Goal: Register for event/course

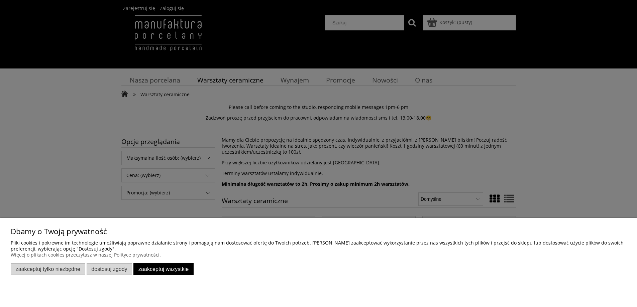
click at [167, 272] on button "Zaakceptuj wszystkie" at bounding box center [163, 269] width 60 height 12
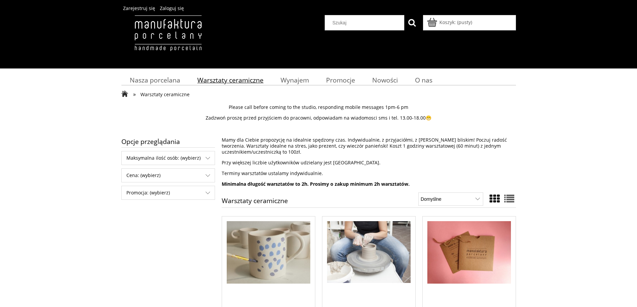
click at [238, 81] on span "Warsztaty ceramiczne" at bounding box center [230, 80] width 66 height 9
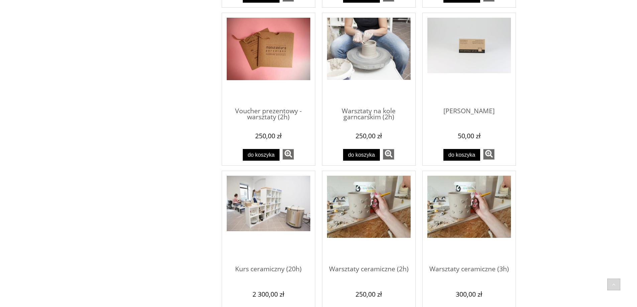
scroll to position [301, 0]
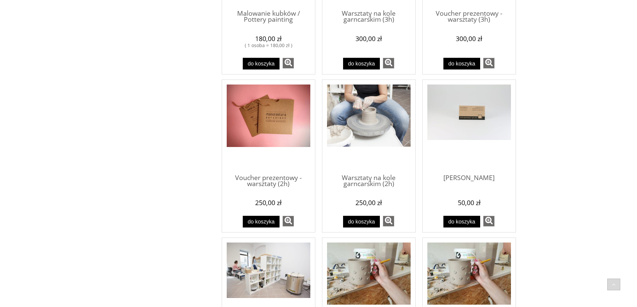
click at [387, 118] on img "Przejdź do produktu Warsztaty na kole garncarskim (2h)" at bounding box center [369, 116] width 84 height 62
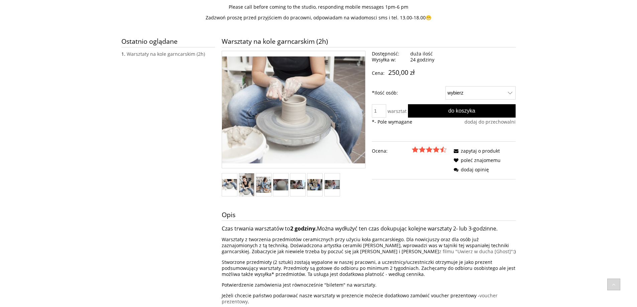
scroll to position [134, 0]
